Goal: Find specific page/section: Find specific page/section

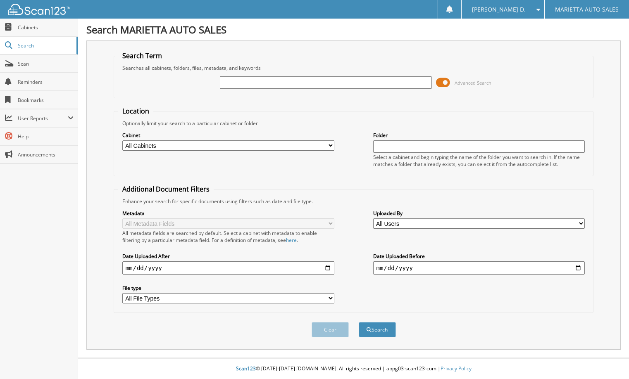
click at [236, 83] on input "text" at bounding box center [326, 82] width 212 height 12
type input "MCG83914A"
click at [359, 322] on button "Search" at bounding box center [377, 329] width 37 height 15
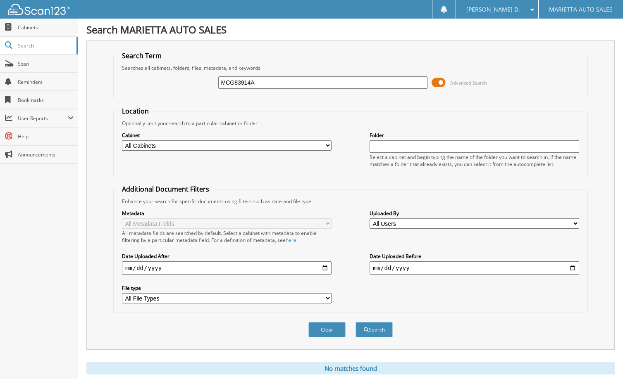
click at [259, 81] on input "MCG83914A" at bounding box center [323, 82] width 210 height 12
type input "MCG83914"
click at [355, 322] on button "Search" at bounding box center [373, 329] width 37 height 15
click at [234, 81] on input "MCG83914" at bounding box center [323, 82] width 210 height 12
click at [231, 82] on input "MCG83914" at bounding box center [323, 82] width 210 height 12
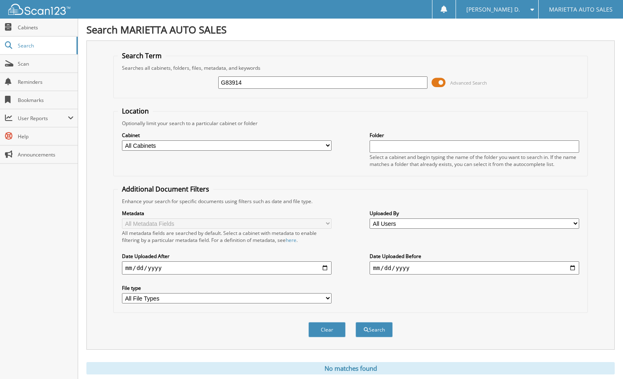
type input "G83914"
click at [355, 322] on button "Search" at bounding box center [373, 329] width 37 height 15
click at [249, 82] on input "G83914" at bounding box center [323, 82] width 210 height 12
type input "MCG83914A"
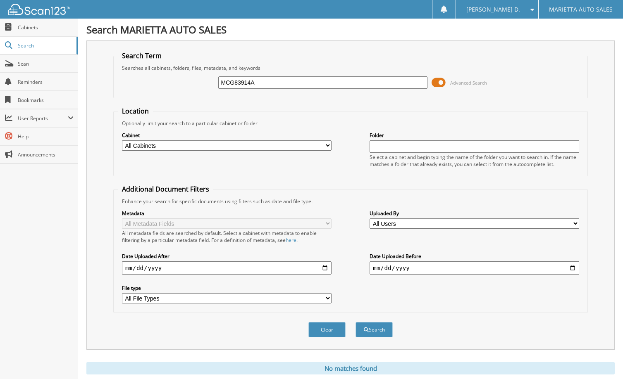
click at [355, 322] on button "Search" at bounding box center [373, 329] width 37 height 15
click at [27, 28] on span "Cabinets" at bounding box center [46, 27] width 56 height 7
